Goal: Find specific page/section: Find specific page/section

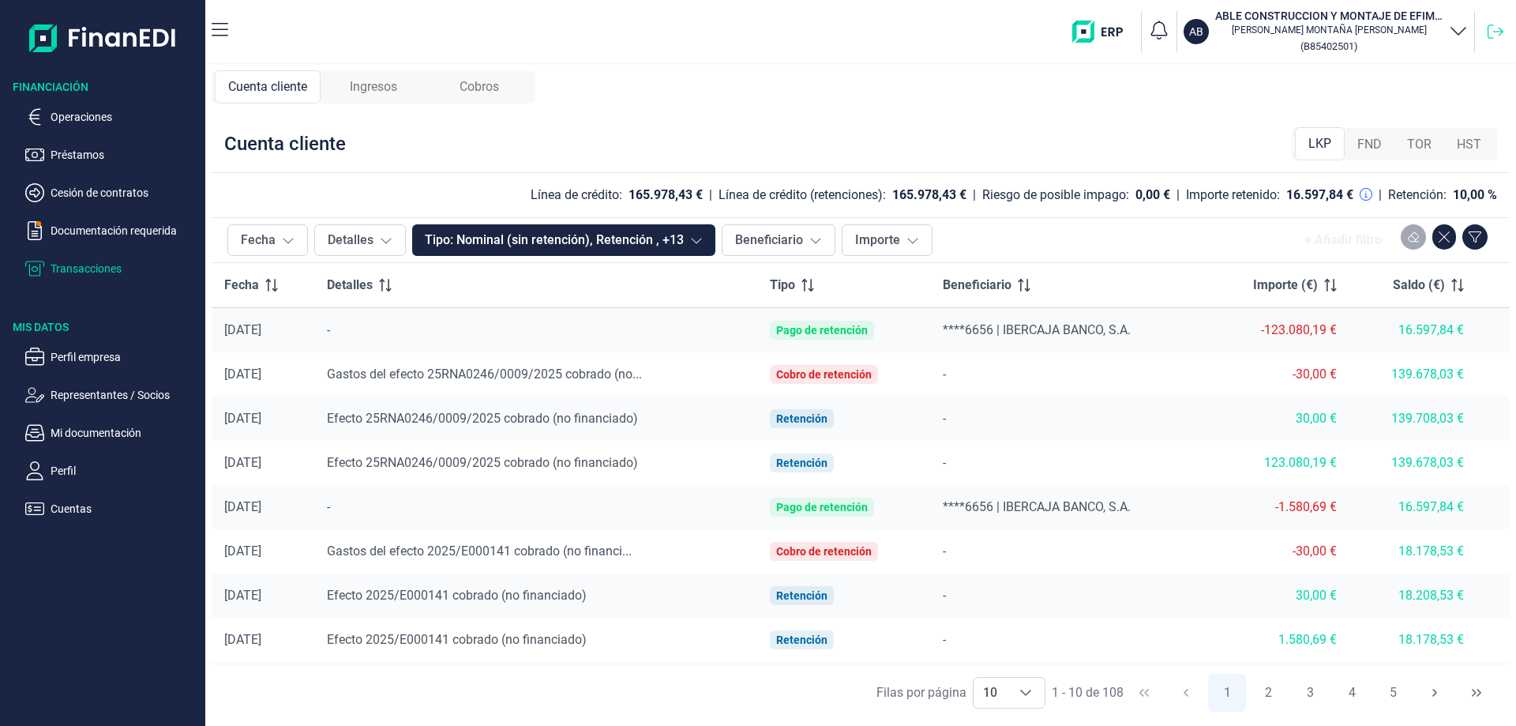
click at [1491, 30] on icon at bounding box center [1496, 32] width 16 height 16
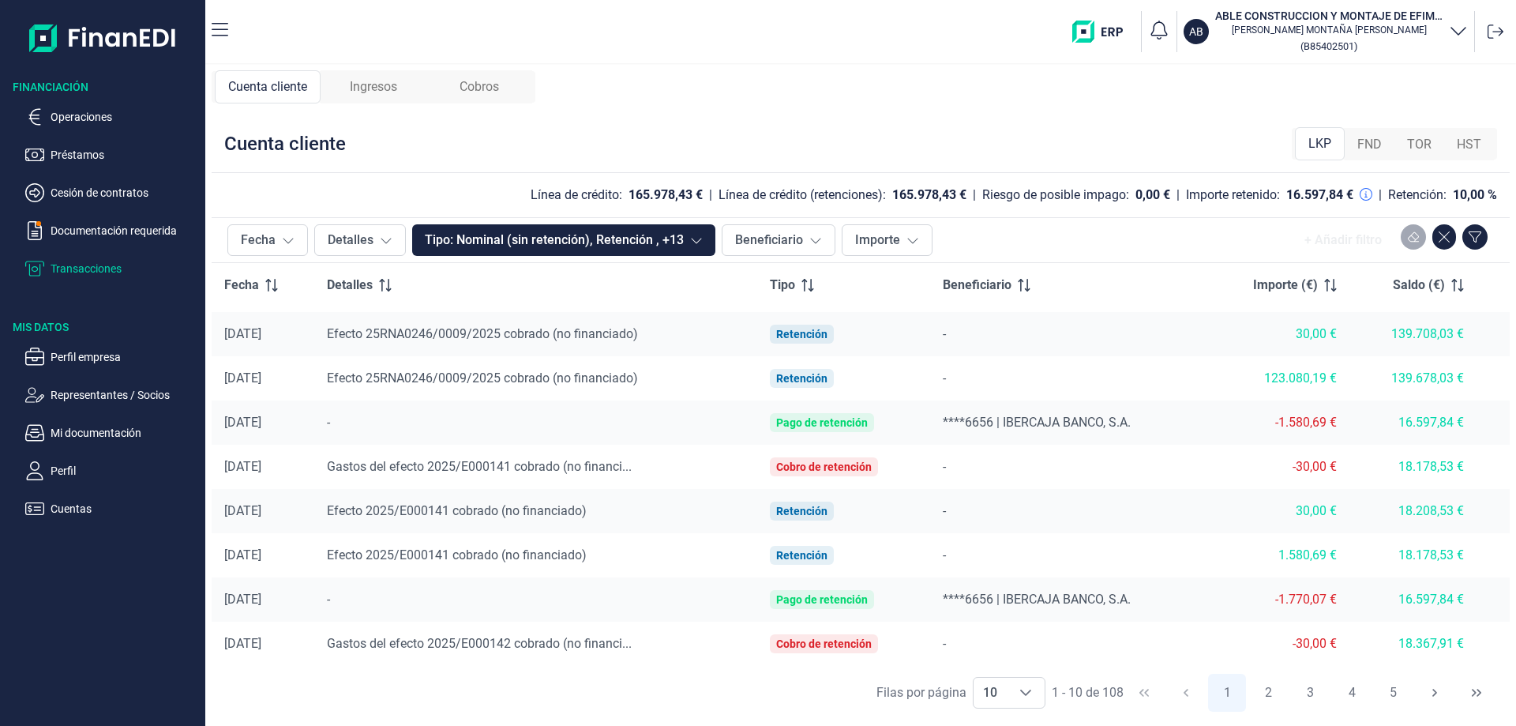
scroll to position [85, 0]
click at [1272, 696] on button "2" at bounding box center [1269, 693] width 38 height 38
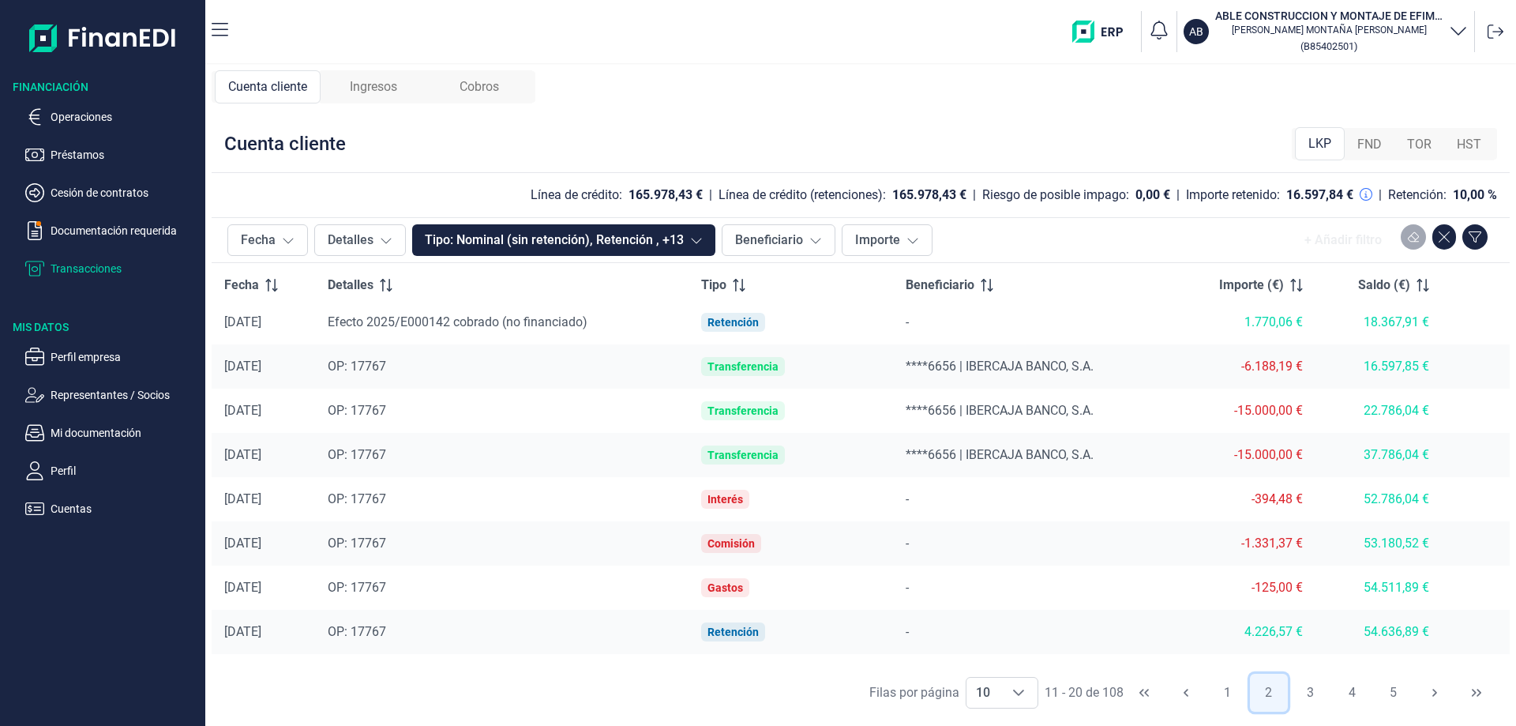
scroll to position [92, 0]
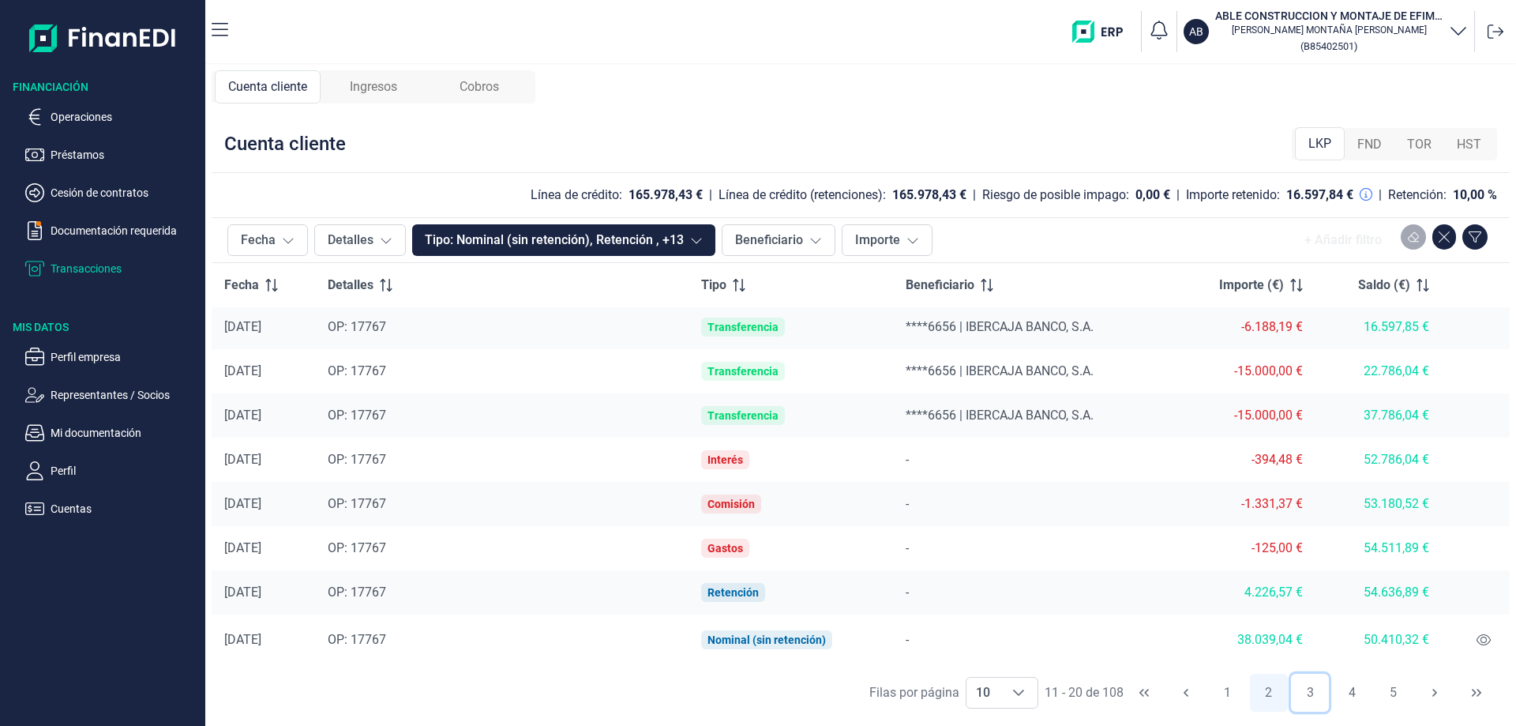
click at [1314, 686] on button "3" at bounding box center [1310, 693] width 38 height 38
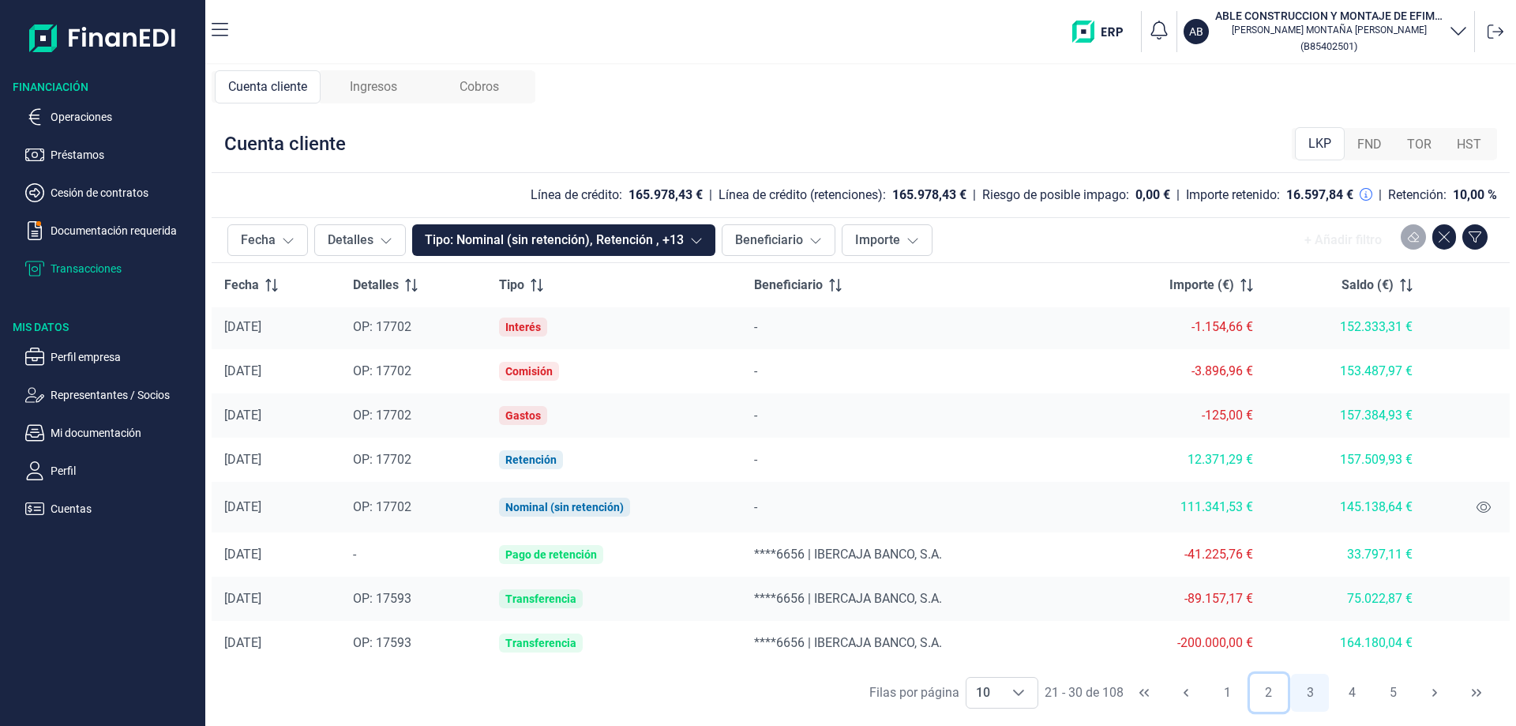
click at [1273, 693] on button "2" at bounding box center [1269, 693] width 38 height 38
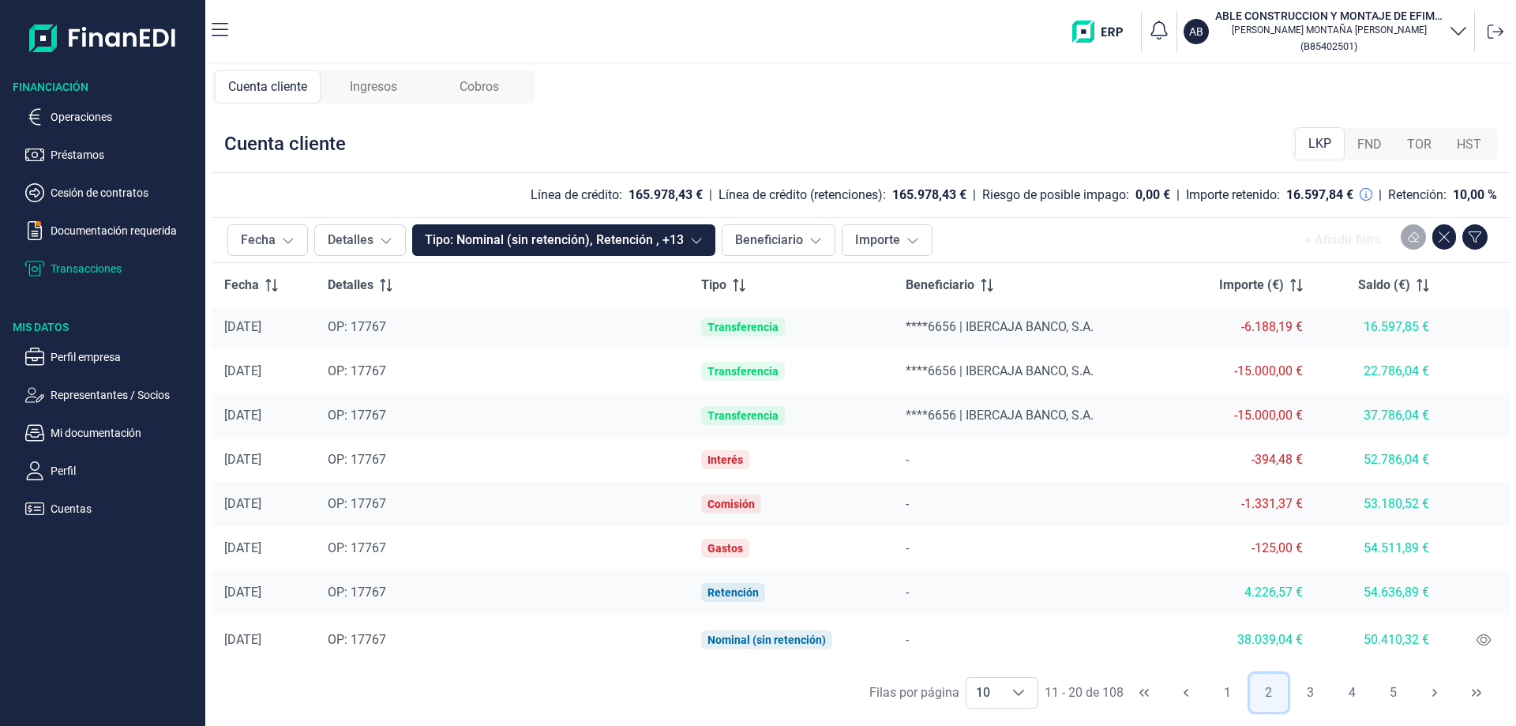
scroll to position [0, 0]
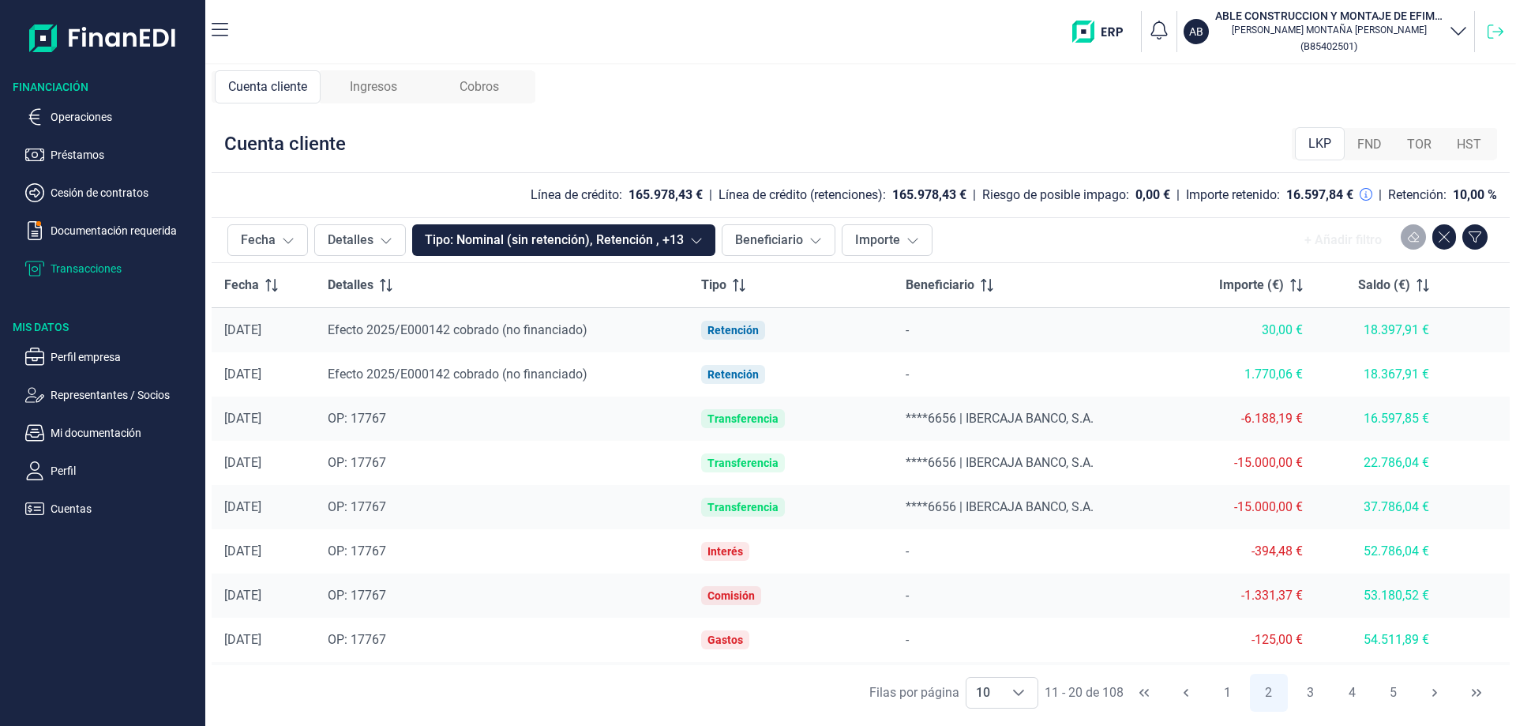
click at [1495, 31] on icon at bounding box center [1496, 32] width 16 height 16
